Goal: Task Accomplishment & Management: Manage account settings

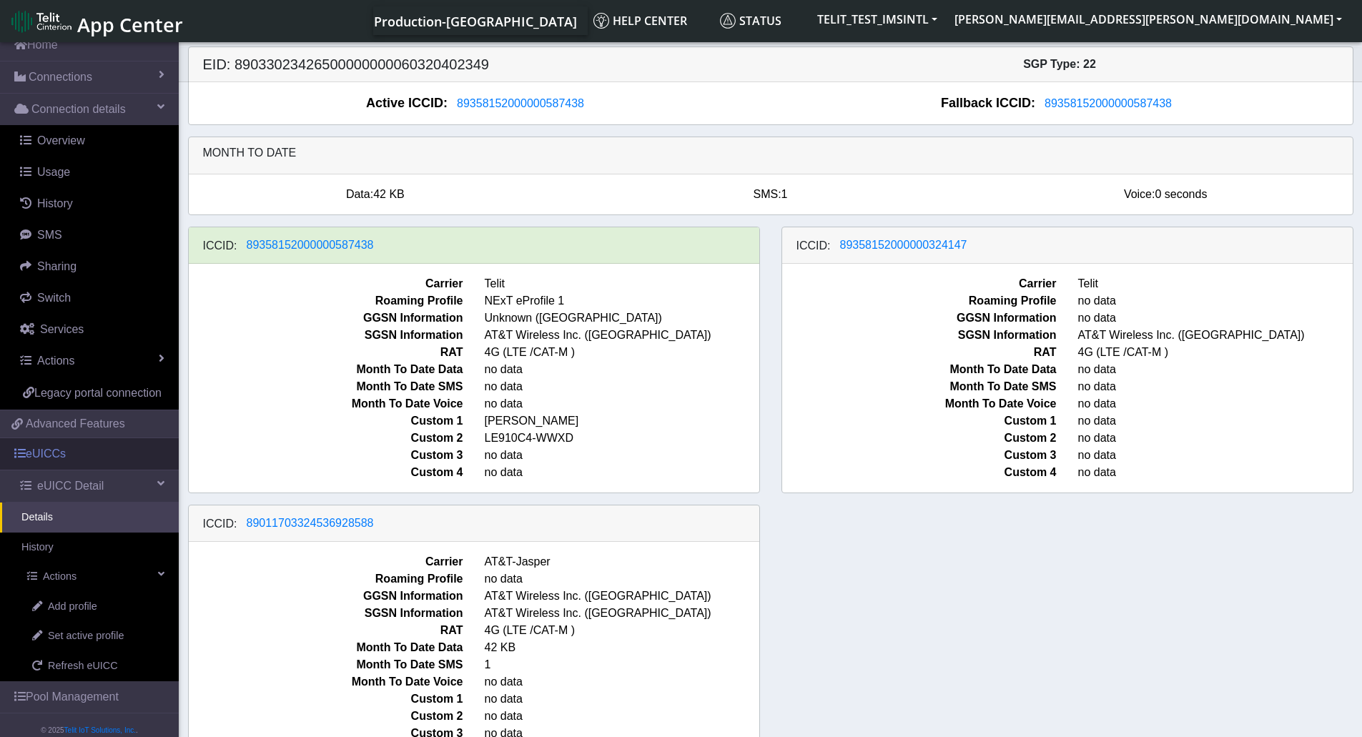
scroll to position [86, 0]
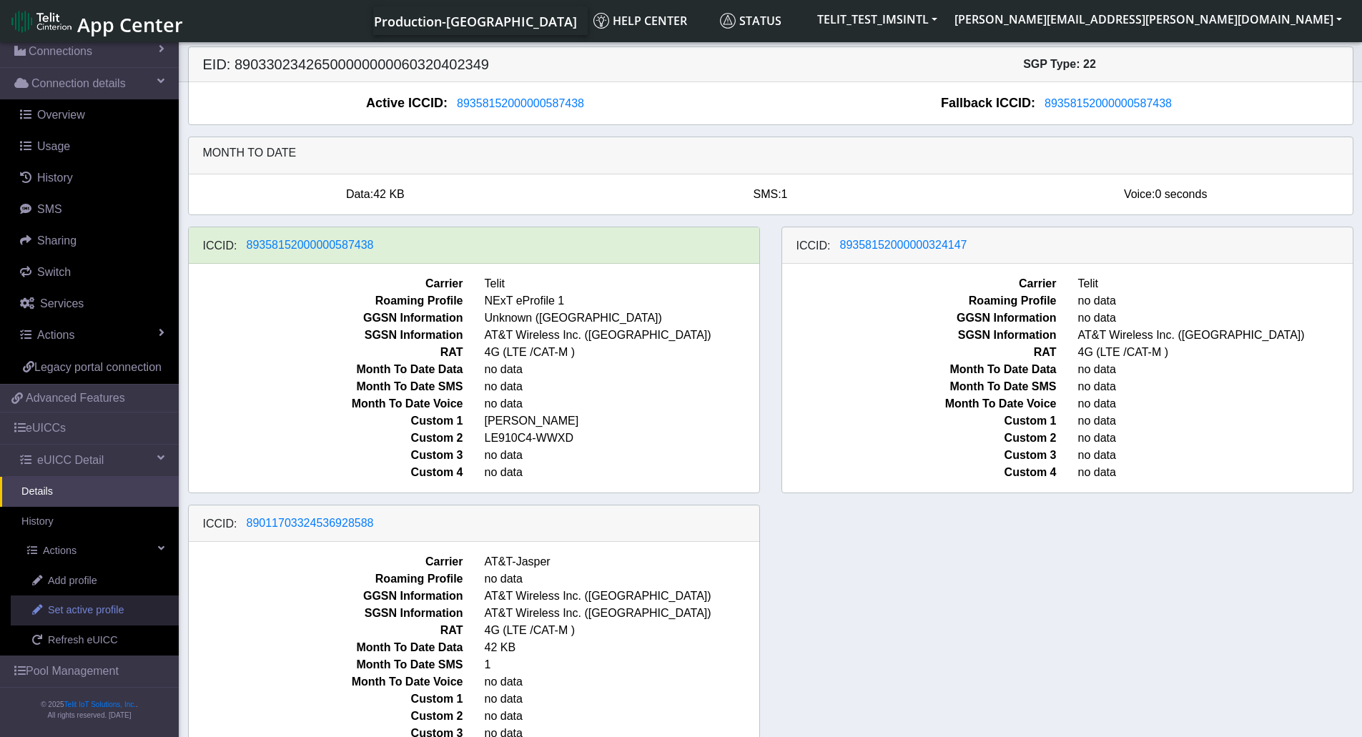
click at [84, 611] on span "Set active profile" at bounding box center [86, 611] width 76 height 16
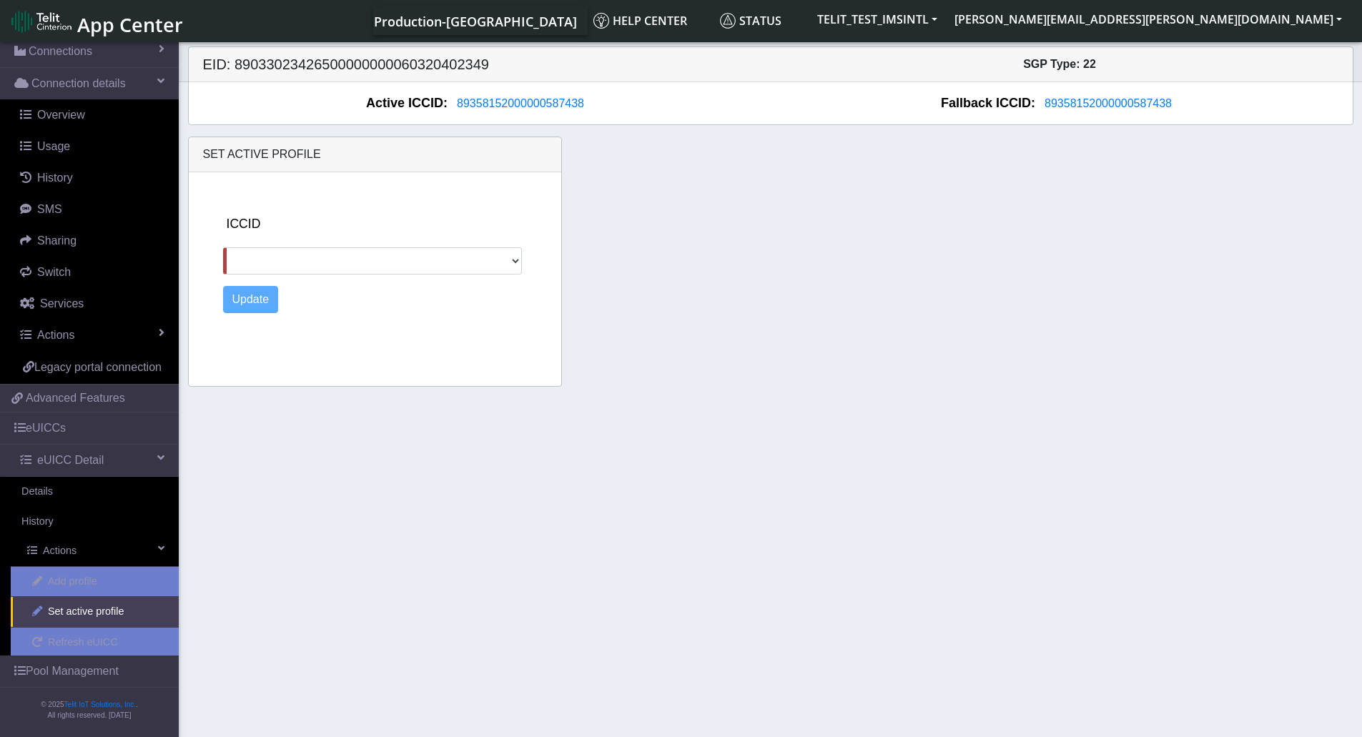
scroll to position [86, 0]
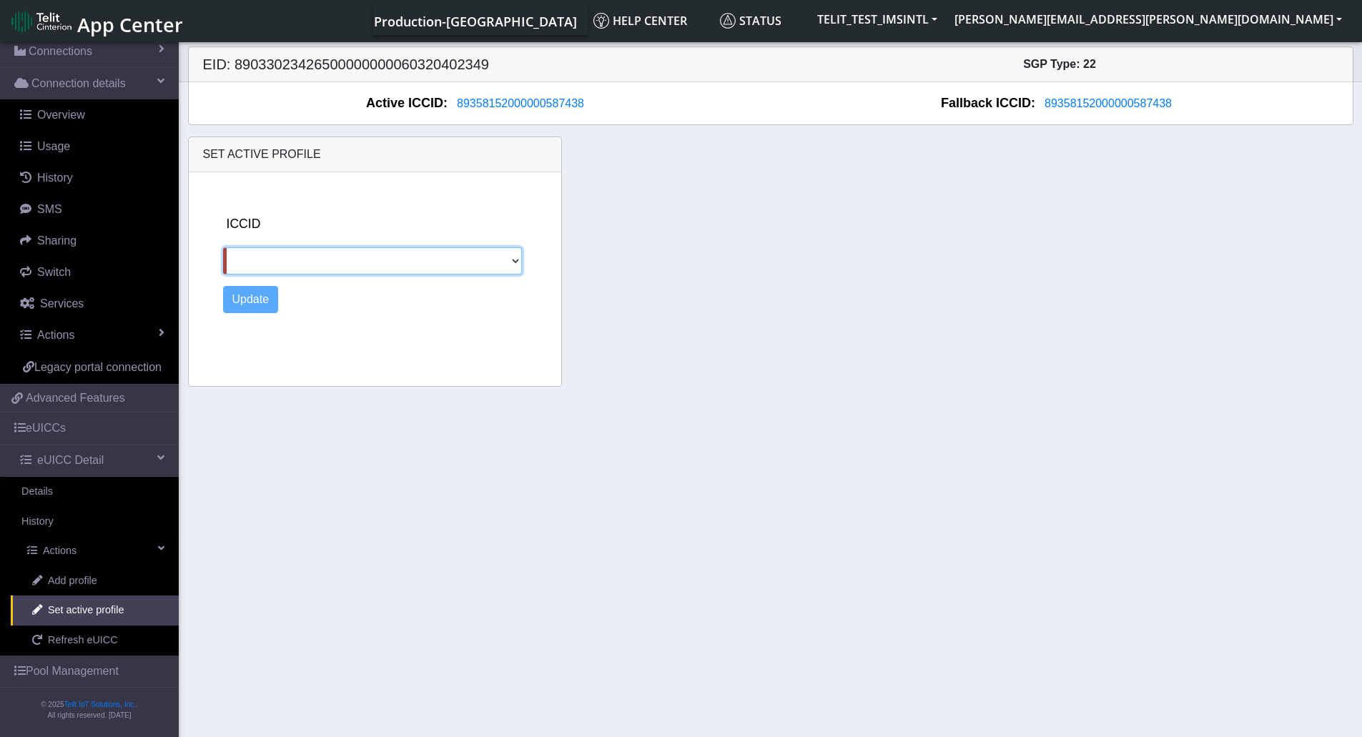
click at [513, 257] on select "89358152000000324147 89011703324536928588" at bounding box center [373, 260] width 300 height 27
select select "89358152000000324147"
click at [223, 247] on select "89358152000000324147 89011703324536928588" at bounding box center [373, 260] width 300 height 27
click at [252, 294] on button "Update" at bounding box center [251, 299] width 56 height 27
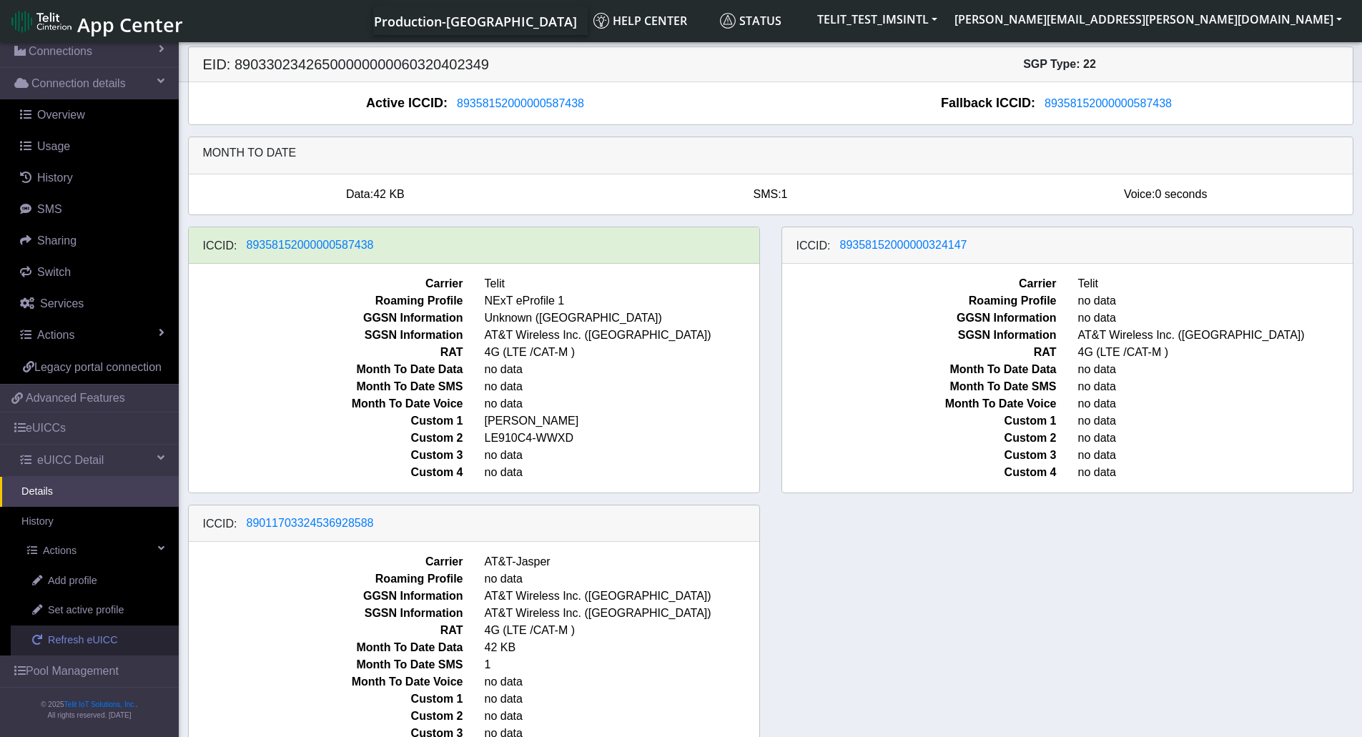
click at [82, 641] on span "Refresh eUICC" at bounding box center [83, 641] width 70 height 16
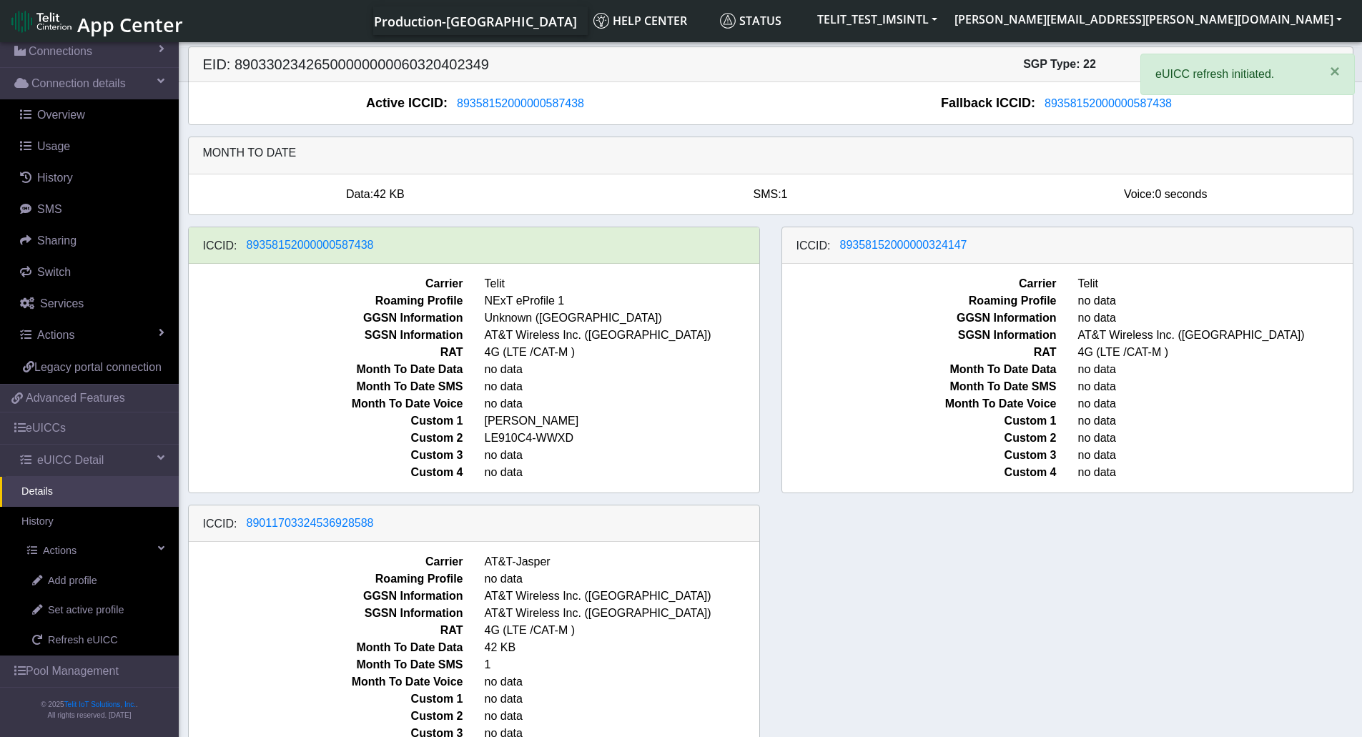
click at [971, 591] on div "ICCID: [TECHNICAL_ID] Carrier Telit Roaming Profile NExT eProfile 1 GGSN Inform…" at bounding box center [770, 505] width 1187 height 556
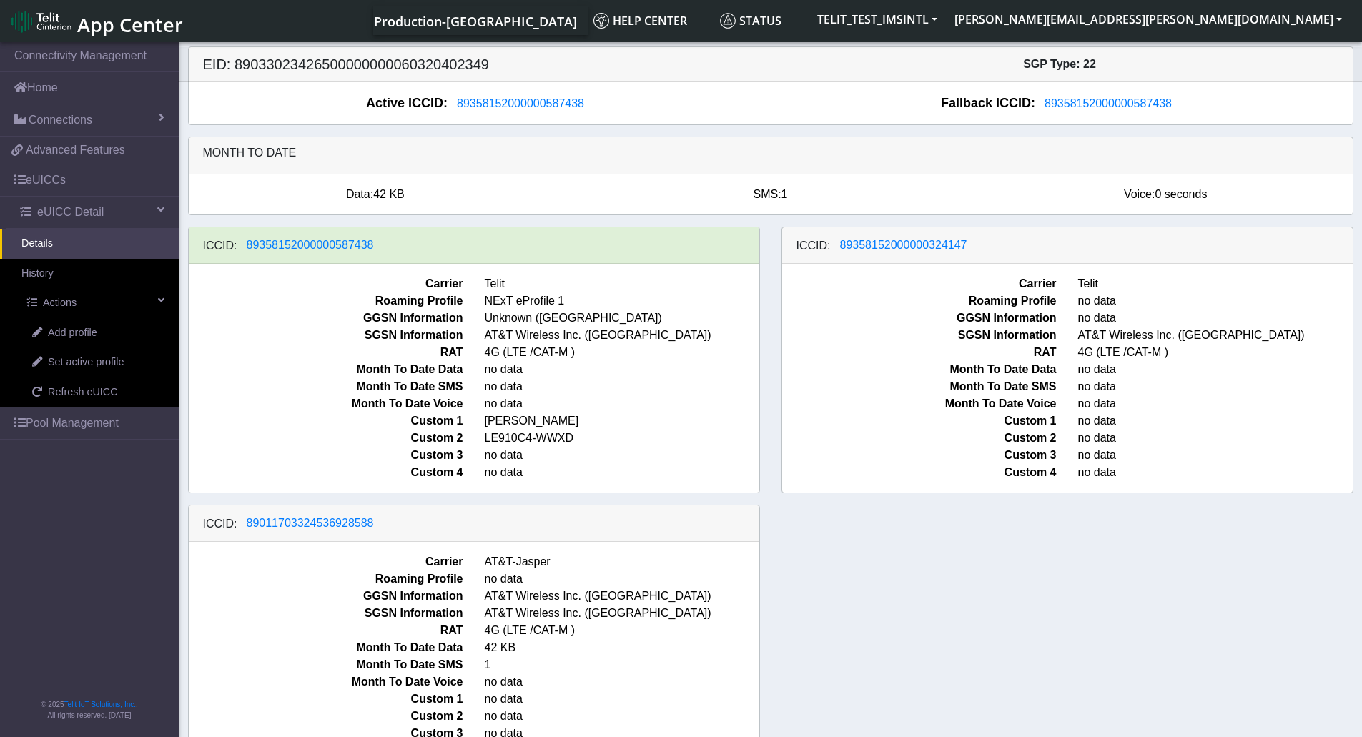
click at [885, 537] on div "ICCID: [TECHNICAL_ID] Carrier Telit Roaming Profile NExT eProfile 1 GGSN Inform…" at bounding box center [770, 505] width 1187 height 556
click at [71, 391] on span "Refresh eUICC" at bounding box center [83, 393] width 70 height 16
click at [932, 654] on div "ICCID: [TECHNICAL_ID] Carrier Telit Roaming Profile NExT eProfile 1 GGSN Inform…" at bounding box center [770, 505] width 1187 height 556
click at [79, 395] on span "Refresh eUICC" at bounding box center [83, 393] width 70 height 16
click at [912, 586] on div "ICCID: [TECHNICAL_ID] Carrier Telit Roaming Profile NExT eProfile 1 GGSN Inform…" at bounding box center [770, 505] width 1187 height 556
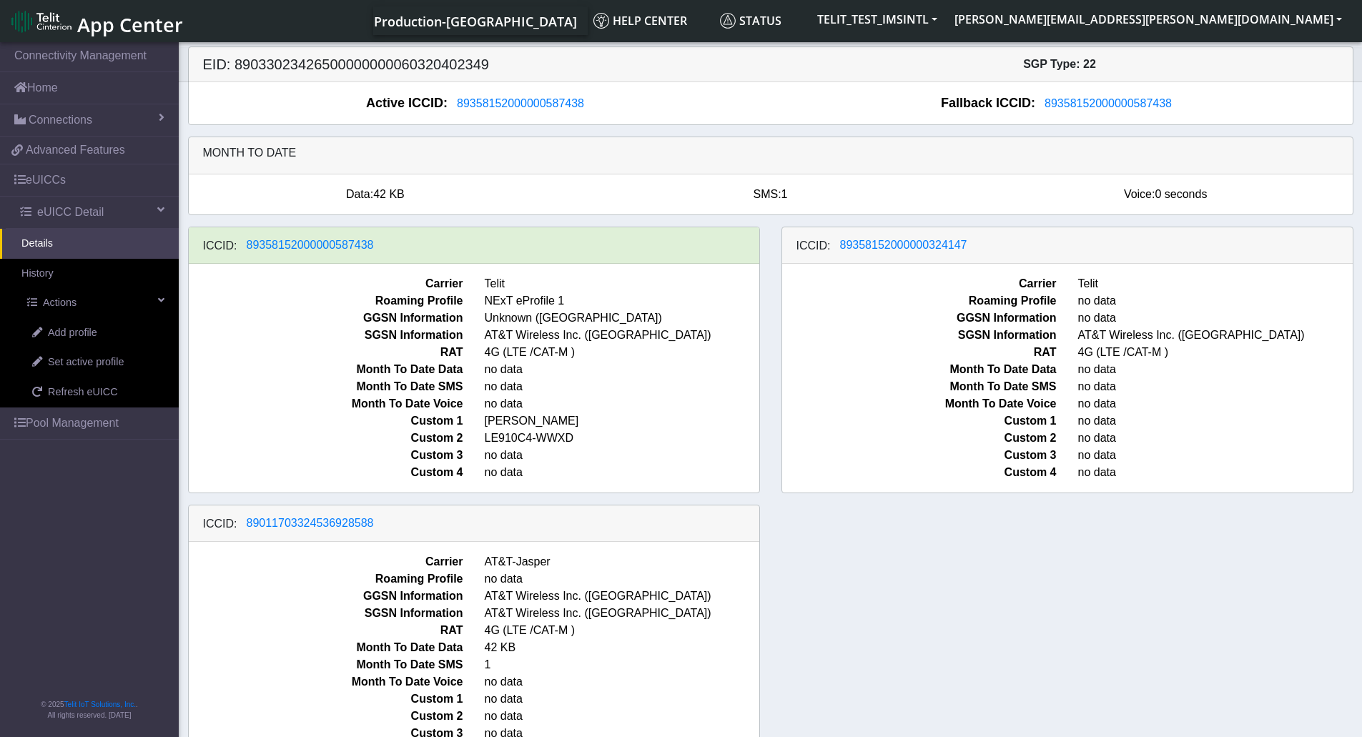
click at [849, 518] on div "ICCID: [TECHNICAL_ID] Carrier Telit Roaming Profile NExT eProfile 1 GGSN Inform…" at bounding box center [770, 505] width 1187 height 556
click at [66, 393] on span "Refresh eUICC" at bounding box center [83, 393] width 70 height 16
click at [1070, 544] on div "ICCID: [TECHNICAL_ID] Carrier Telit Roaming Profile NExT eProfile 1 GGSN Inform…" at bounding box center [770, 505] width 1187 height 556
click at [84, 396] on span "Refresh eUICC" at bounding box center [83, 393] width 70 height 16
click at [889, 627] on div "ICCID: [TECHNICAL_ID] Carrier Telit Roaming Profile NExT eProfile 1 GGSN Inform…" at bounding box center [770, 505] width 1187 height 556
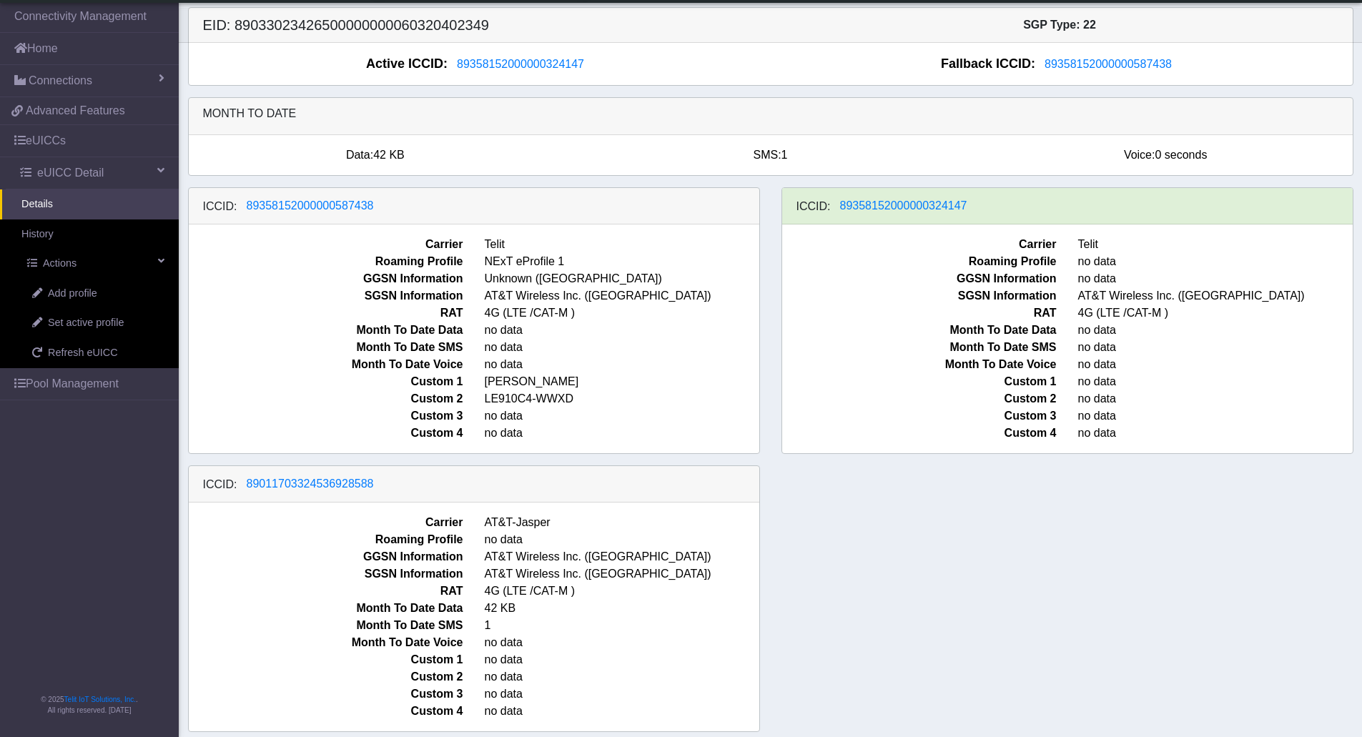
scroll to position [8, 0]
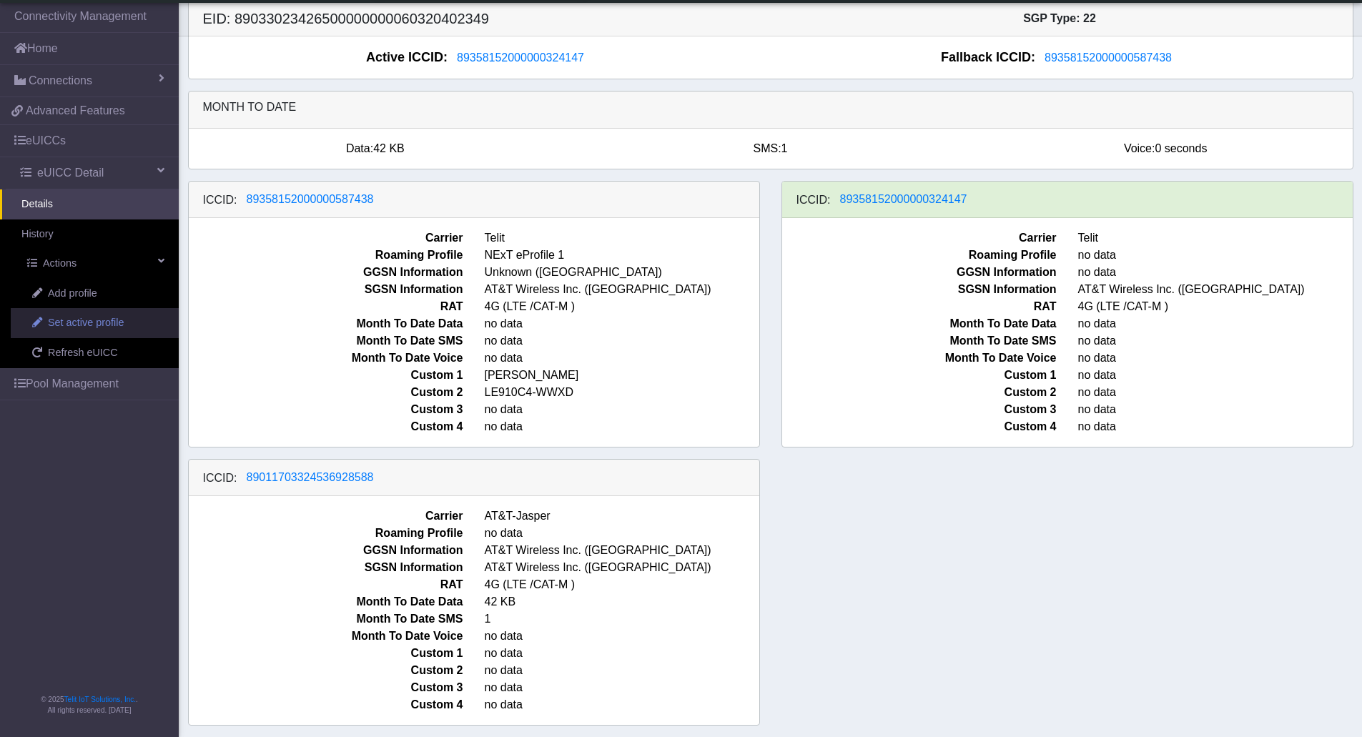
click at [85, 322] on span "Set active profile" at bounding box center [86, 323] width 76 height 16
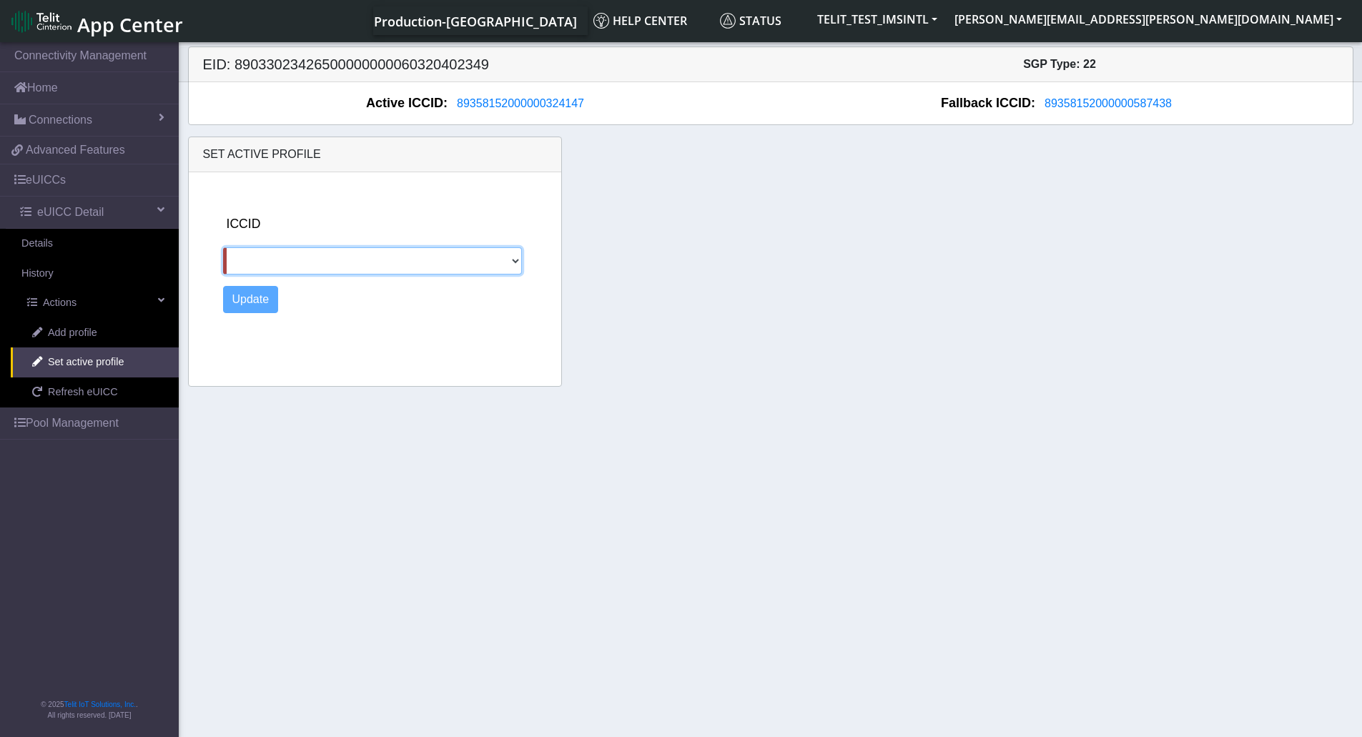
click at [295, 265] on select "89358152000000587438 89011703324536928588" at bounding box center [373, 260] width 300 height 27
select select "89011703324536928588"
click at [223, 247] on select "89358152000000587438 89011703324536928588" at bounding box center [373, 260] width 300 height 27
click at [267, 306] on button "Update" at bounding box center [251, 299] width 56 height 27
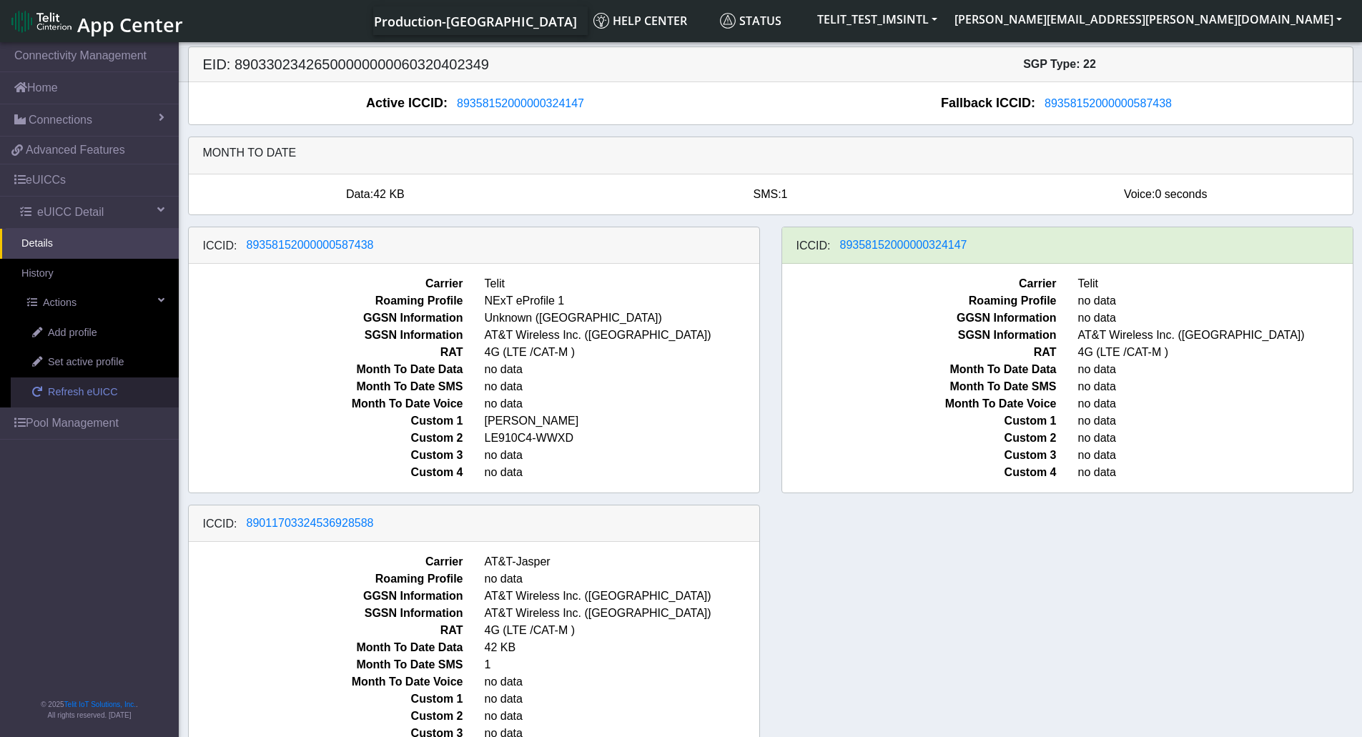
click at [75, 390] on span "Refresh eUICC" at bounding box center [83, 393] width 70 height 16
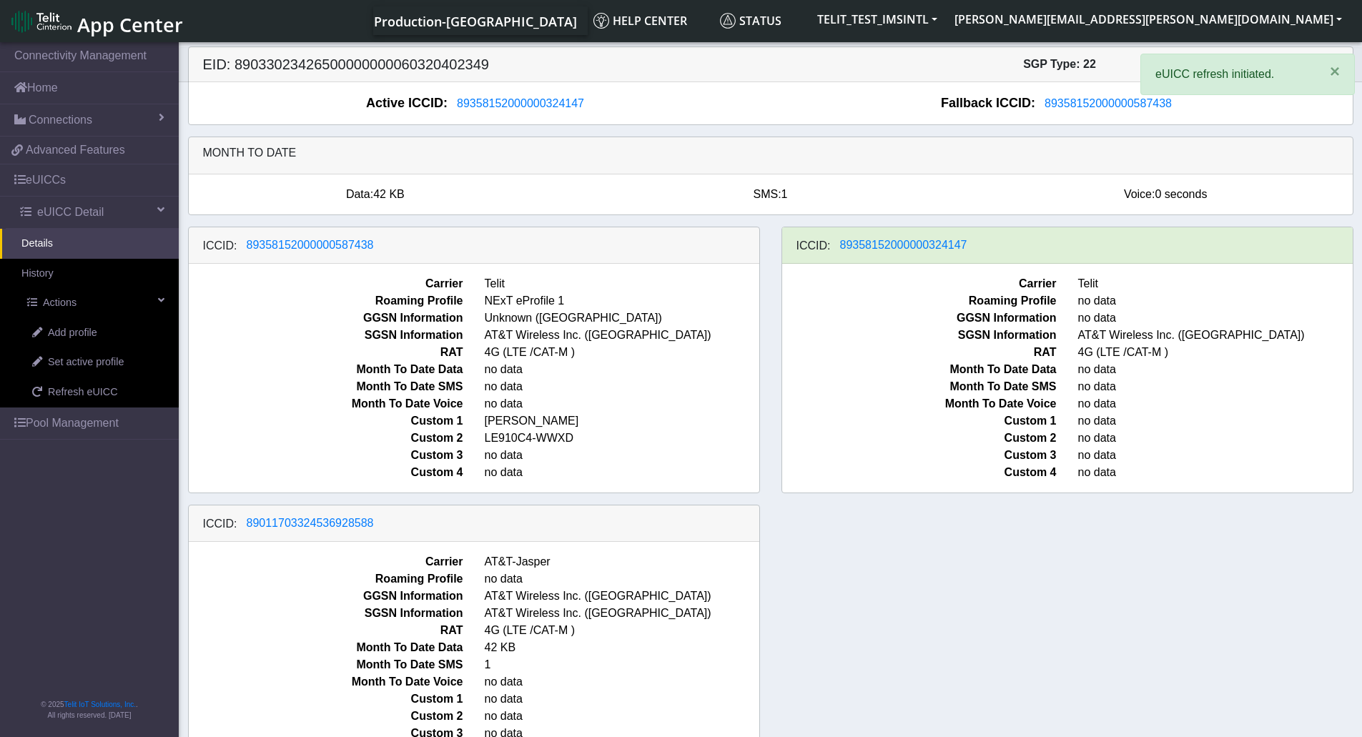
click at [865, 549] on div "ICCID: [TECHNICAL_ID] Carrier Telit Roaming Profile NExT eProfile 1 GGSN Inform…" at bounding box center [770, 505] width 1187 height 556
click at [865, 549] on div "ICCID: 89358152000000587438 Carrier Telit Roaming Profile NExT eProfile 1 GGSN …" at bounding box center [770, 505] width 1187 height 556
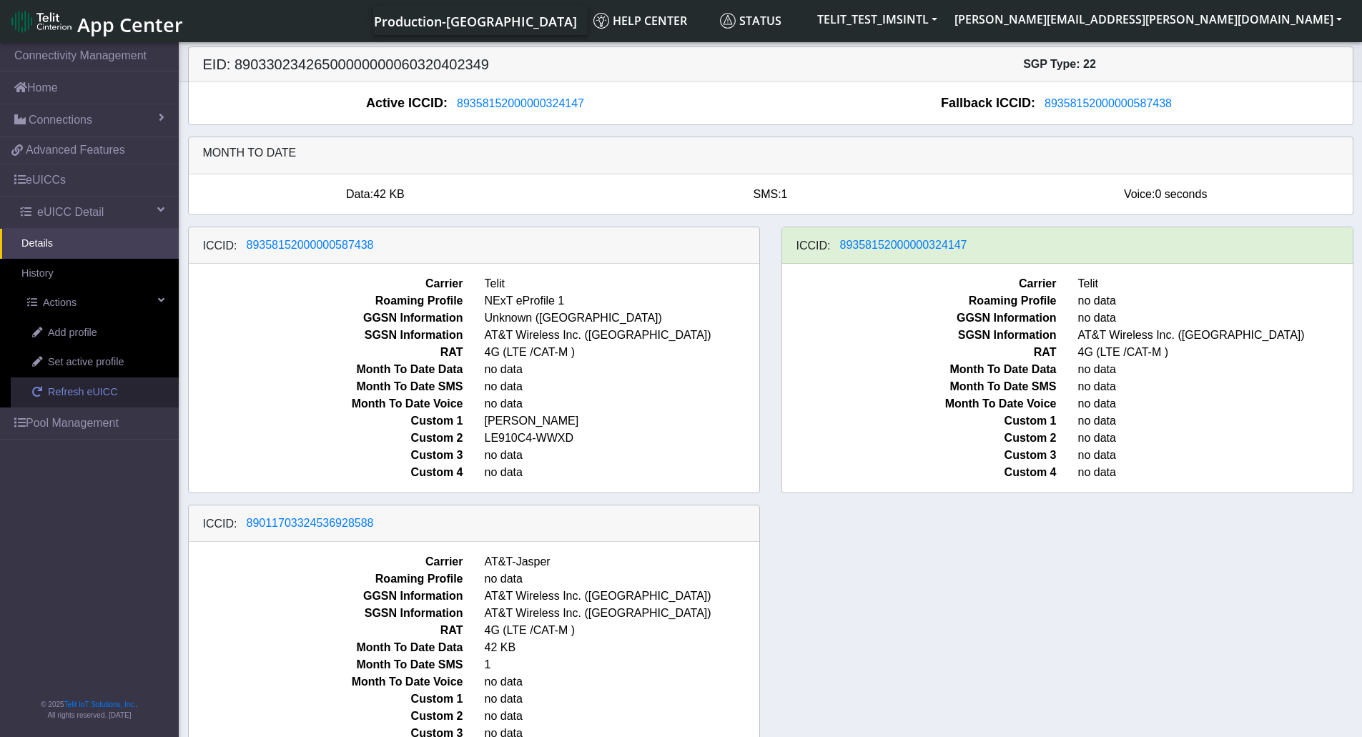
click at [108, 391] on span "Refresh eUICC" at bounding box center [83, 393] width 70 height 16
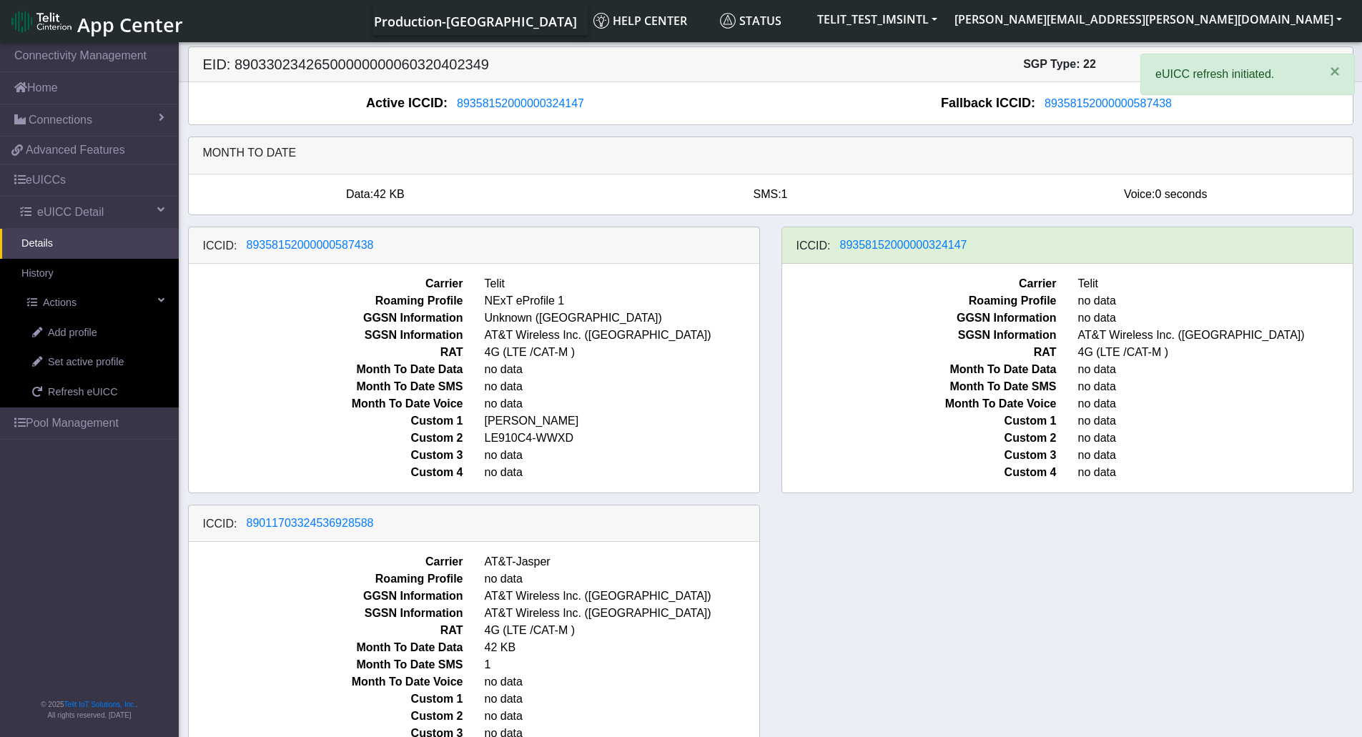
click at [836, 553] on div "ICCID: 89358152000000587438 Carrier Telit Roaming Profile NExT eProfile 1 GGSN …" at bounding box center [770, 505] width 1187 height 556
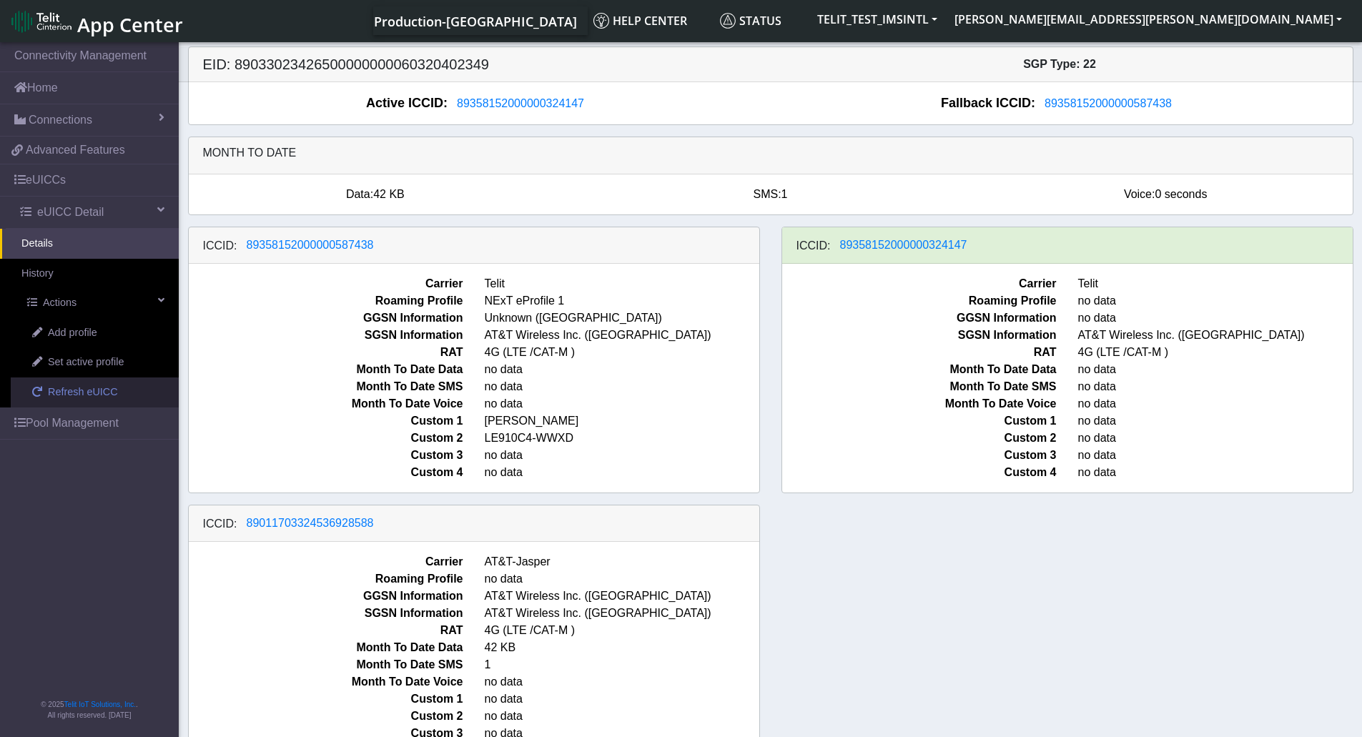
click at [79, 399] on span "Refresh eUICC" at bounding box center [83, 393] width 70 height 16
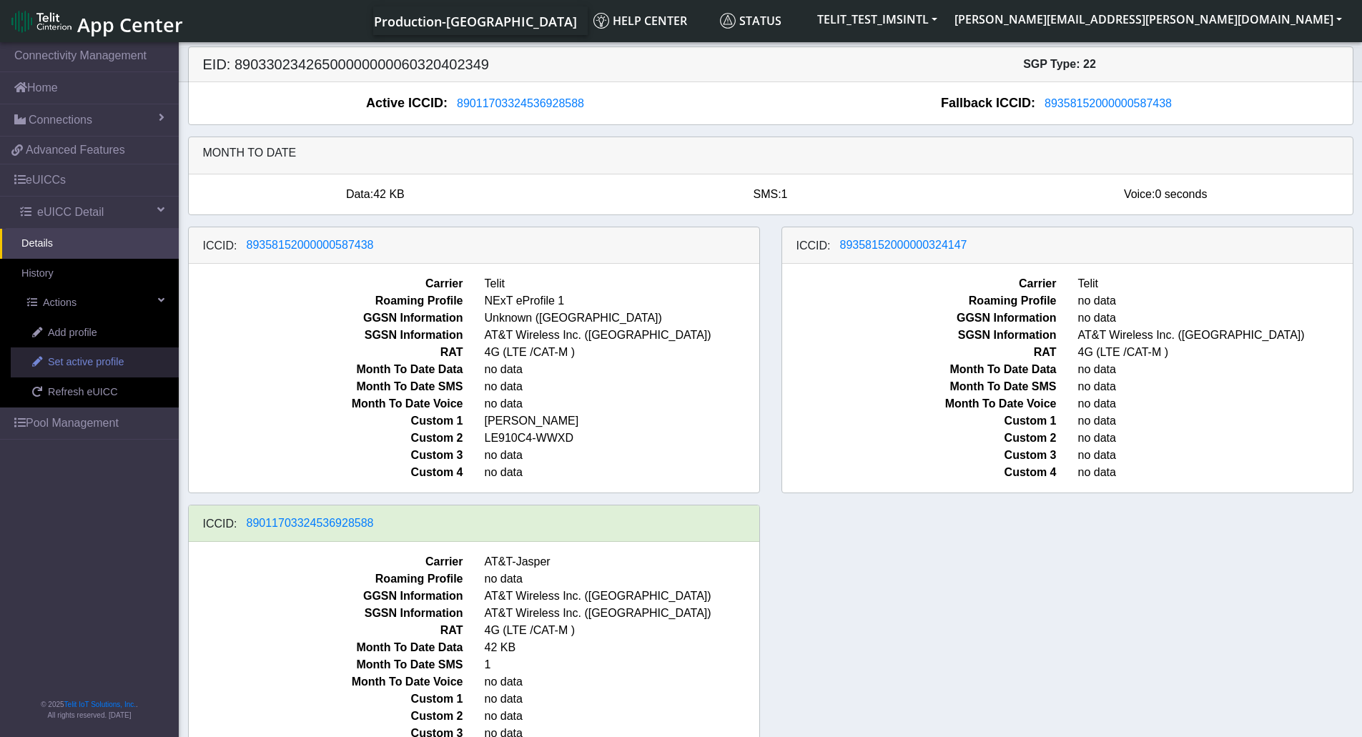
click at [108, 363] on span "Set active profile" at bounding box center [86, 363] width 76 height 16
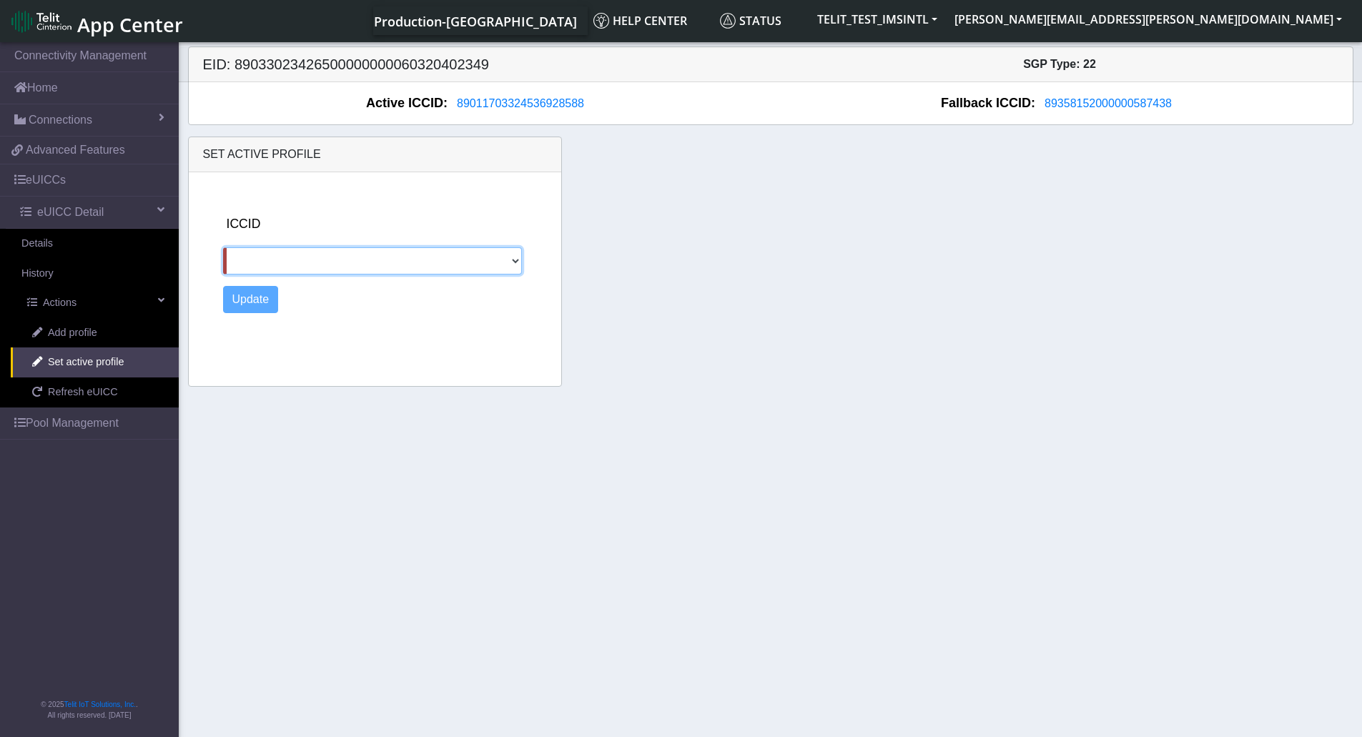
click at [315, 259] on select "89358152000000587438 89358152000000324147" at bounding box center [373, 260] width 300 height 27
select select "89358152000000587438"
click at [223, 247] on select "89358152000000587438 89358152000000324147" at bounding box center [373, 260] width 300 height 27
click at [251, 299] on button "Update" at bounding box center [251, 299] width 56 height 27
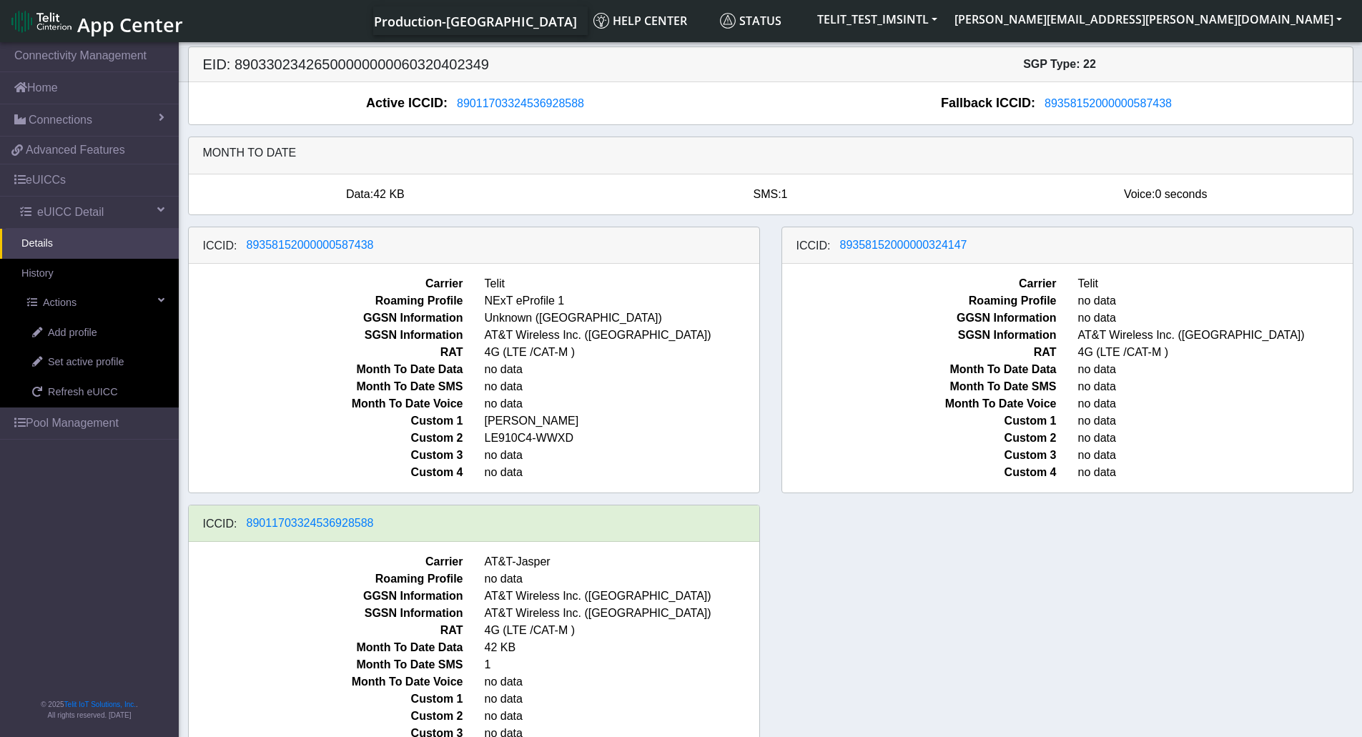
click at [942, 552] on div "ICCID: 89358152000000587438 Carrier Telit Roaming Profile NExT eProfile 1 GGSN …" at bounding box center [770, 505] width 1187 height 556
